Goal: Task Accomplishment & Management: Manage account settings

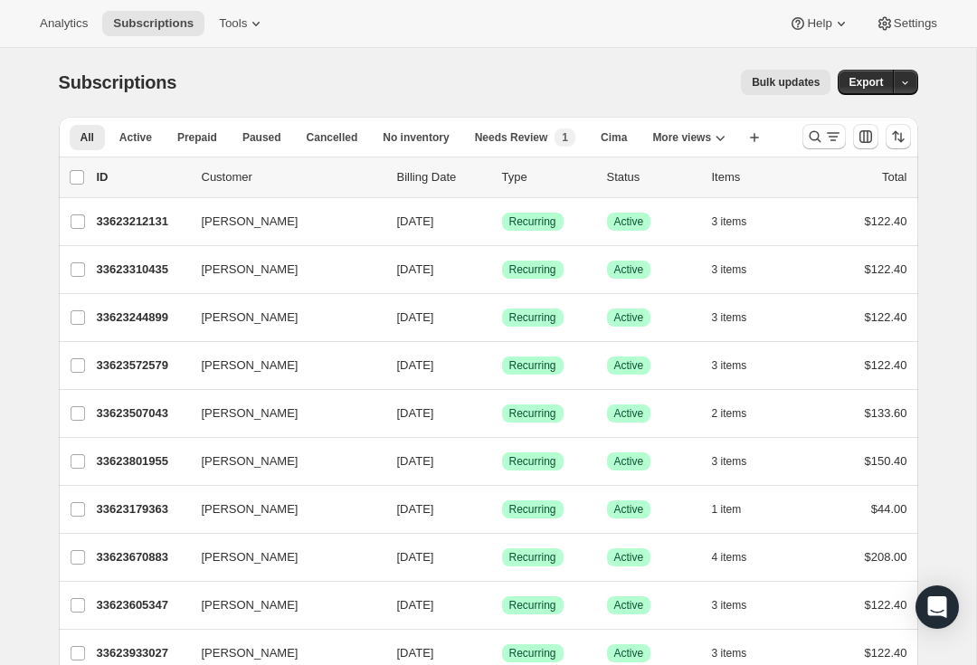
click at [830, 130] on icon "Search and filter results" at bounding box center [833, 137] width 18 height 18
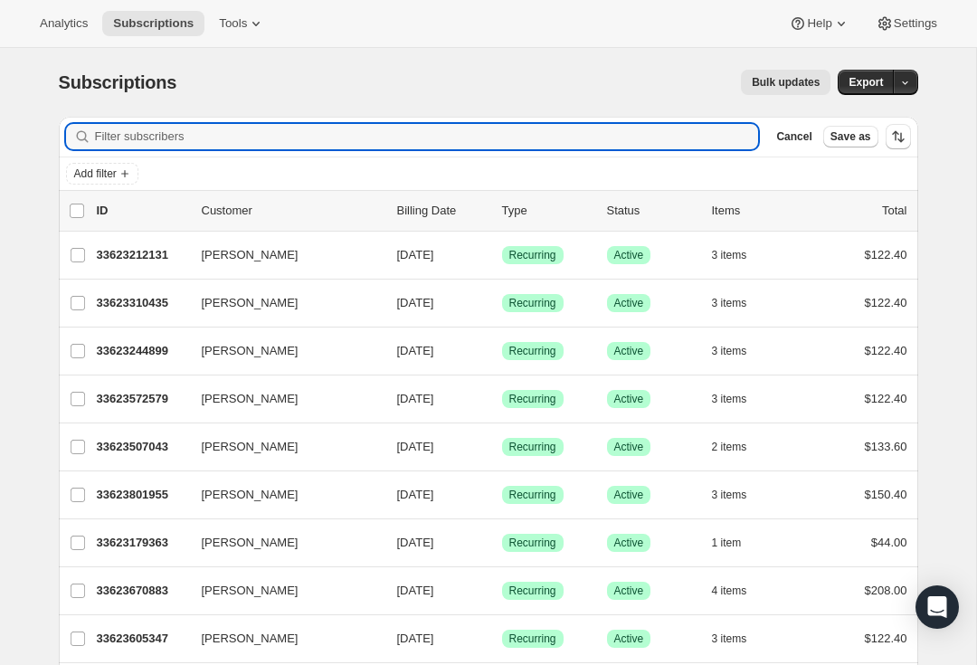
click at [168, 126] on input "Filter subscribers" at bounding box center [427, 136] width 664 height 25
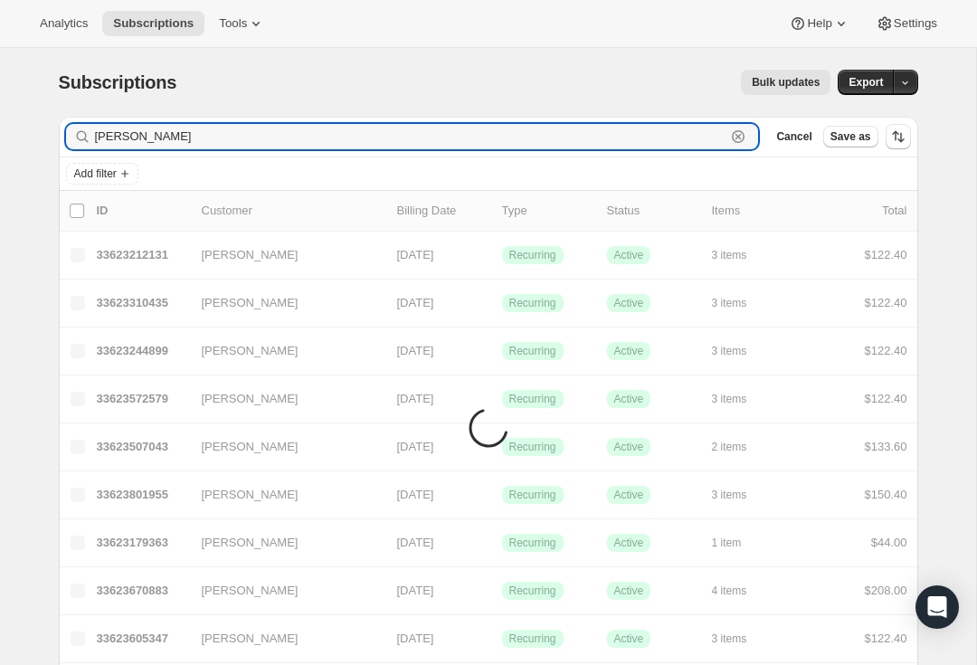
type input "[PERSON_NAME]"
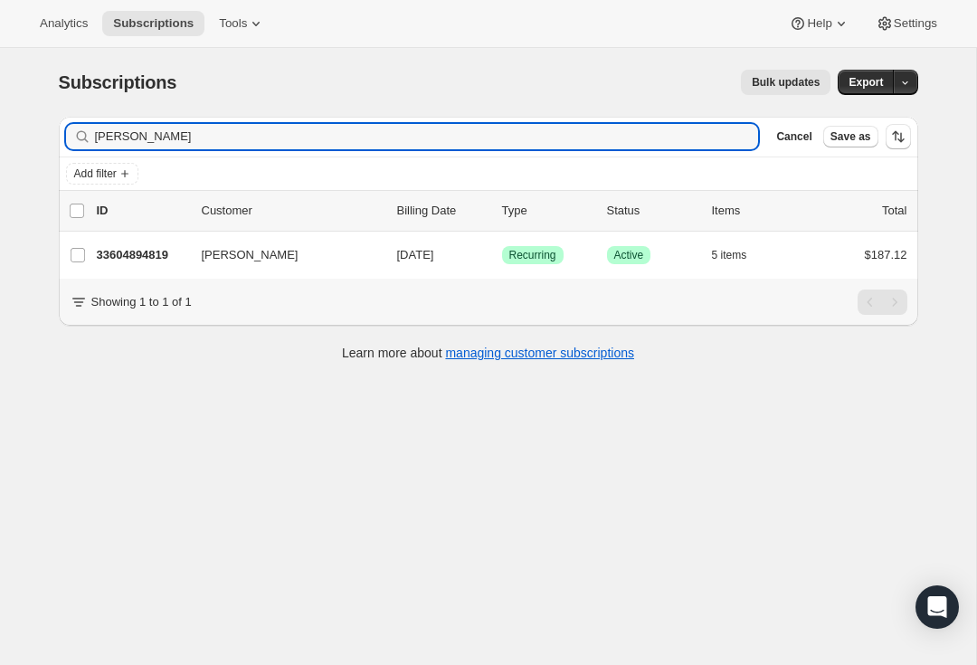
click at [134, 252] on p "33604894819" at bounding box center [142, 255] width 90 height 18
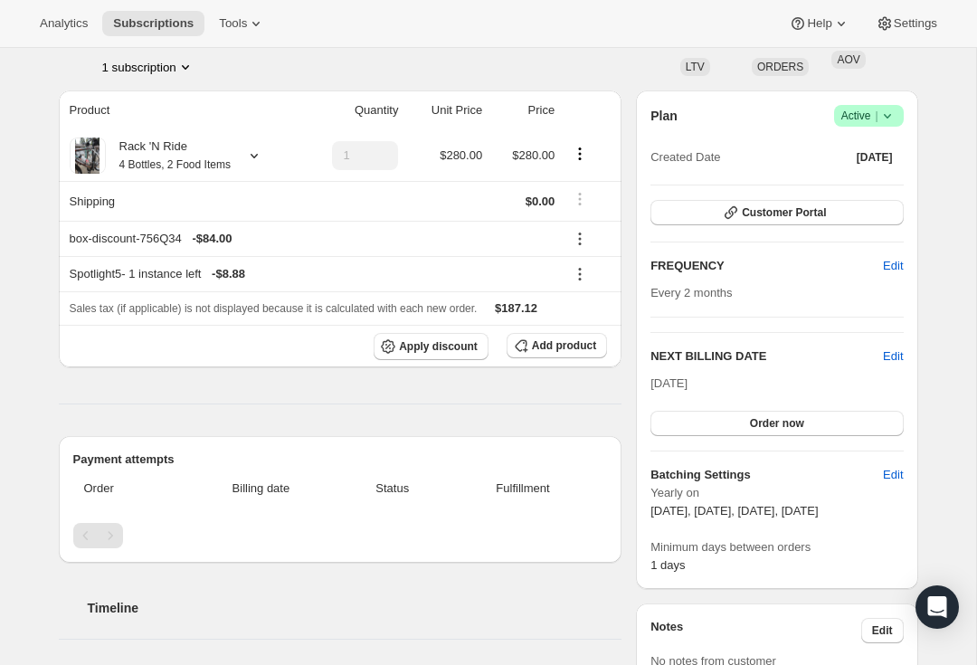
scroll to position [128, 0]
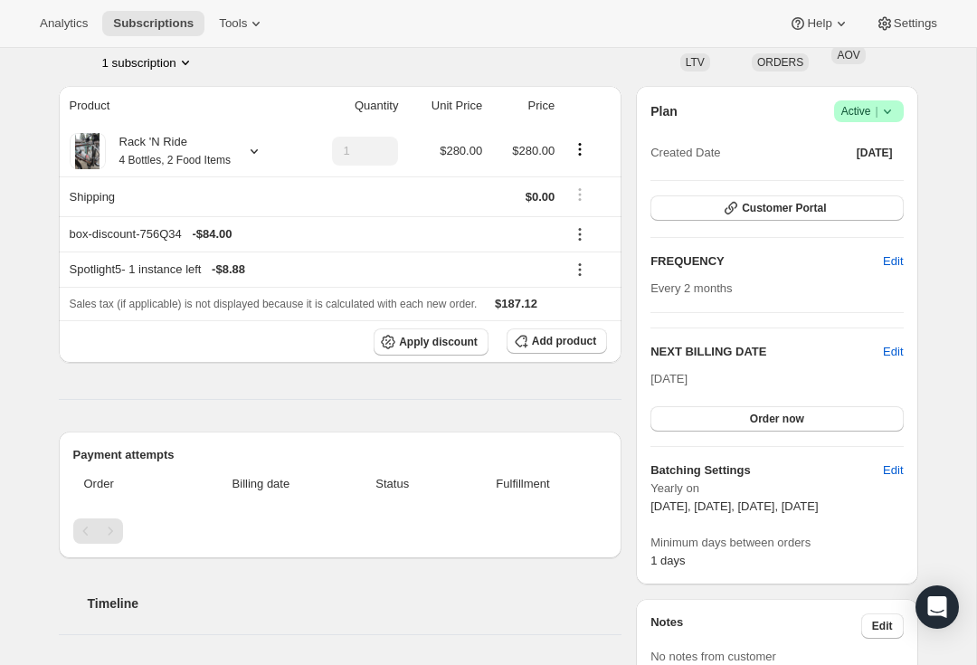
click at [893, 348] on span "Edit" at bounding box center [893, 352] width 20 height 18
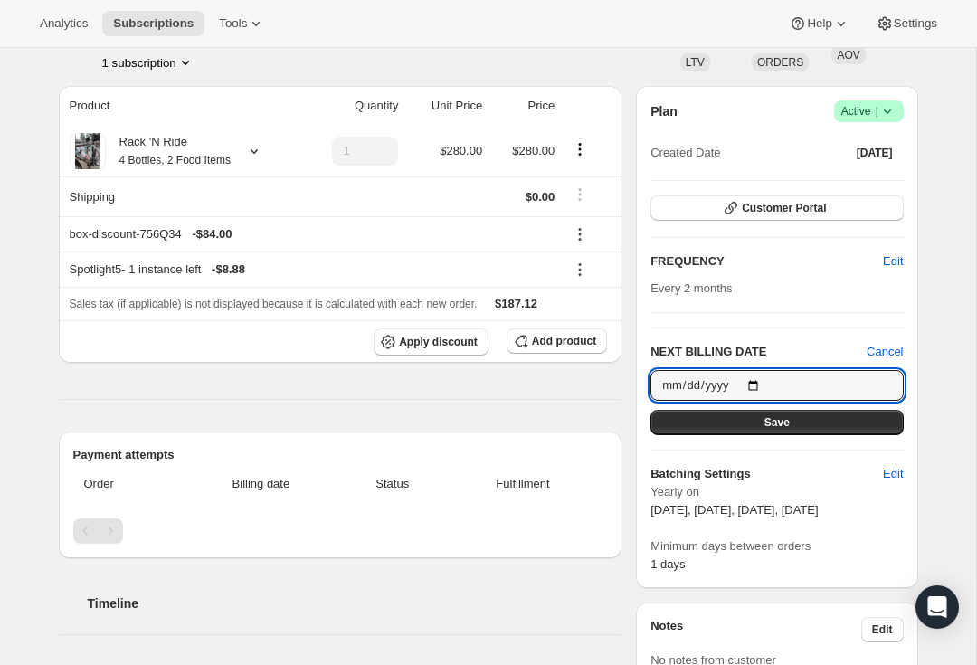
click at [760, 377] on input "[DATE]" at bounding box center [776, 385] width 252 height 31
type input "[DATE]"
click at [773, 415] on span "Save" at bounding box center [776, 422] width 25 height 14
